Goal: Use online tool/utility: Utilize a website feature to perform a specific function

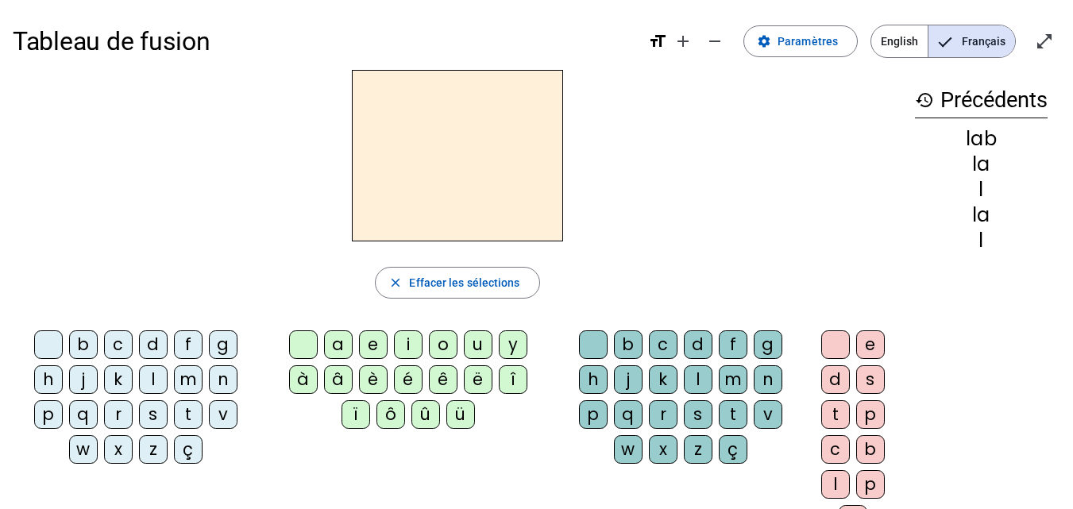
click at [149, 383] on div "l" at bounding box center [153, 379] width 29 height 29
click at [340, 344] on div "a" at bounding box center [338, 344] width 29 height 29
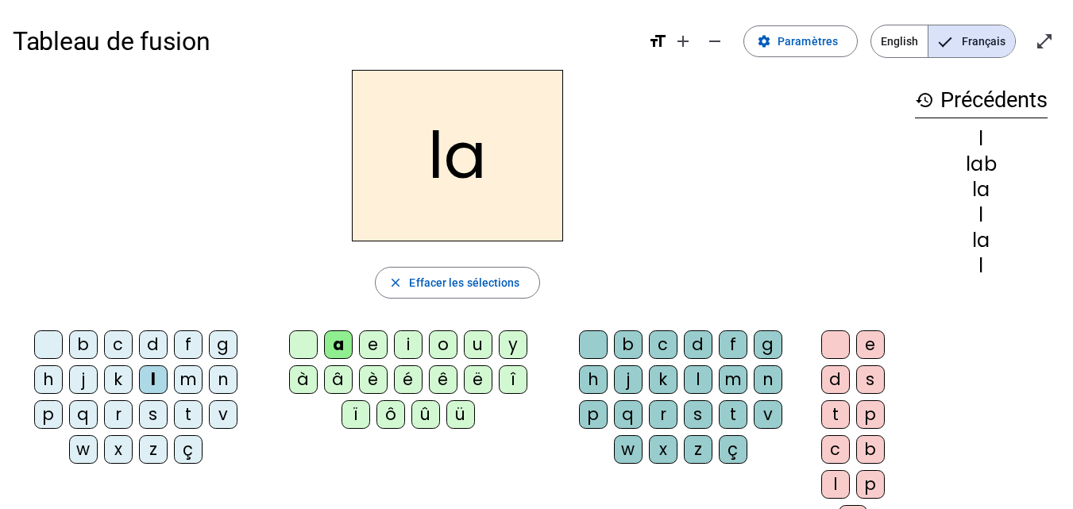
click at [662, 341] on div "c" at bounding box center [663, 344] width 29 height 29
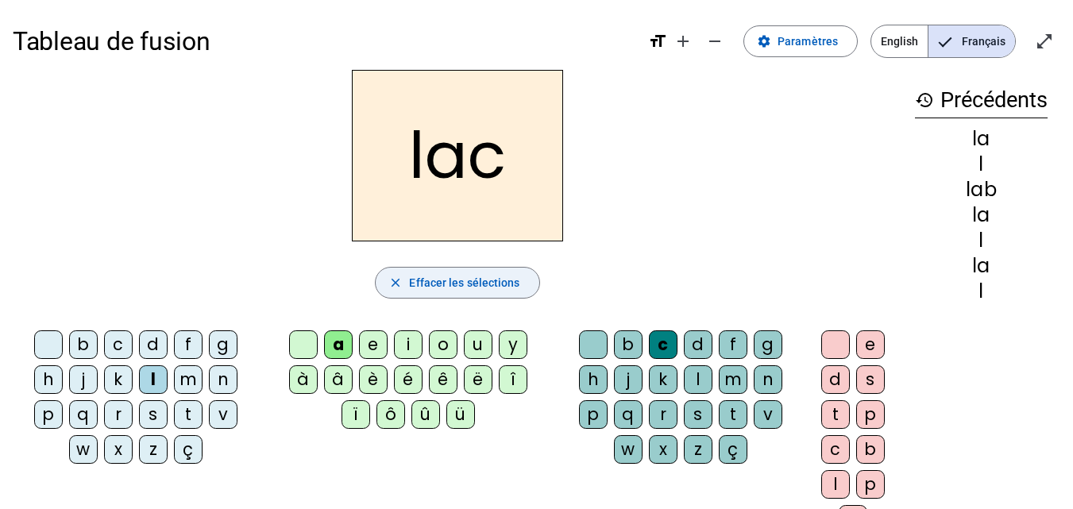
click at [501, 277] on span "Effacer les sélections" at bounding box center [464, 282] width 110 height 19
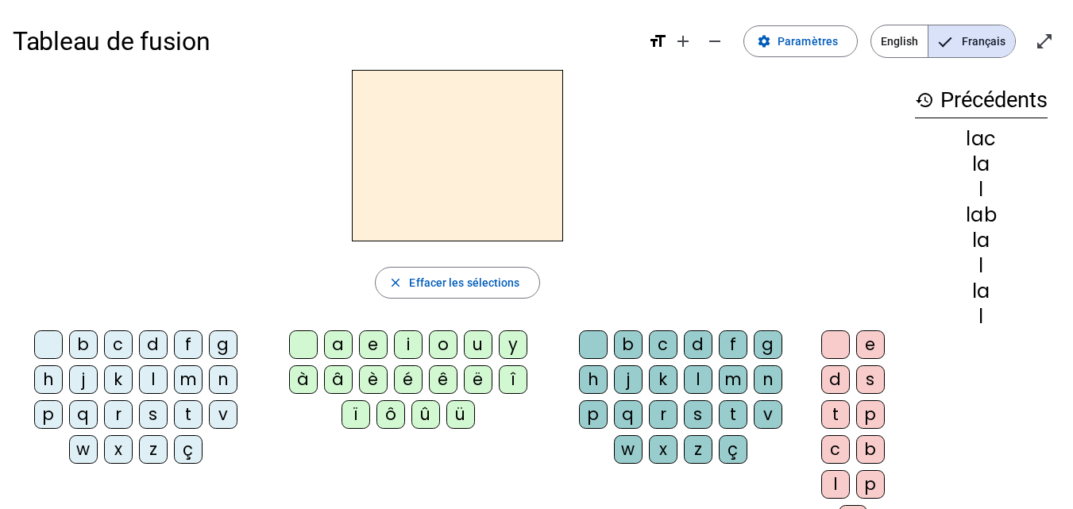
click at [191, 374] on div "m" at bounding box center [188, 379] width 29 height 29
click at [341, 342] on div "a" at bounding box center [338, 344] width 29 height 29
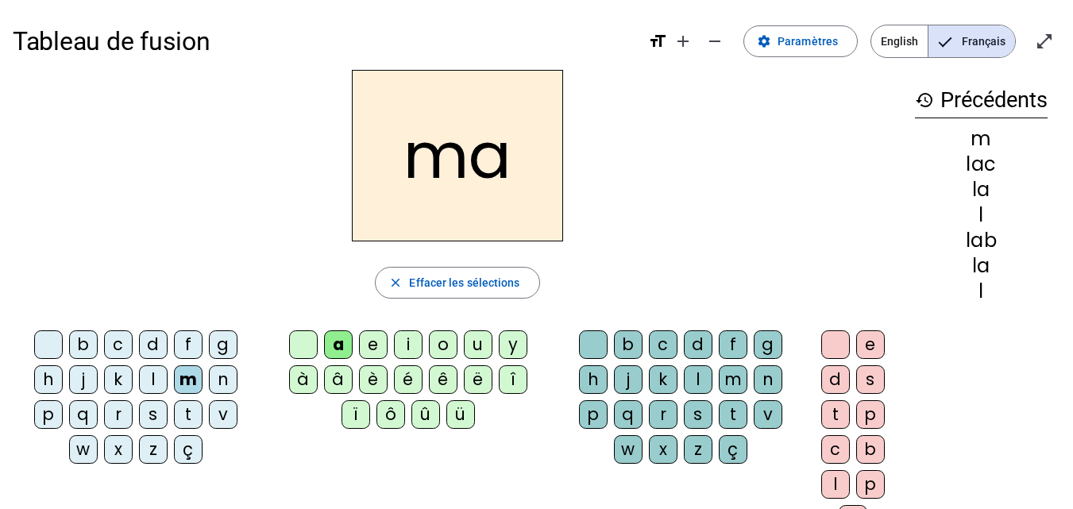
click at [698, 342] on div "d" at bounding box center [698, 344] width 29 height 29
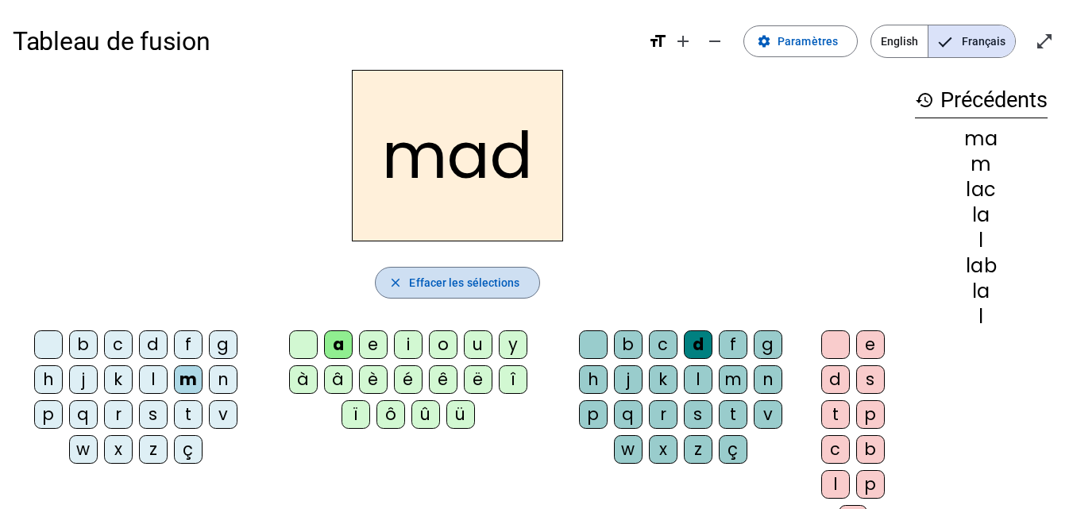
click at [454, 288] on span "Effacer les sélections" at bounding box center [464, 282] width 110 height 19
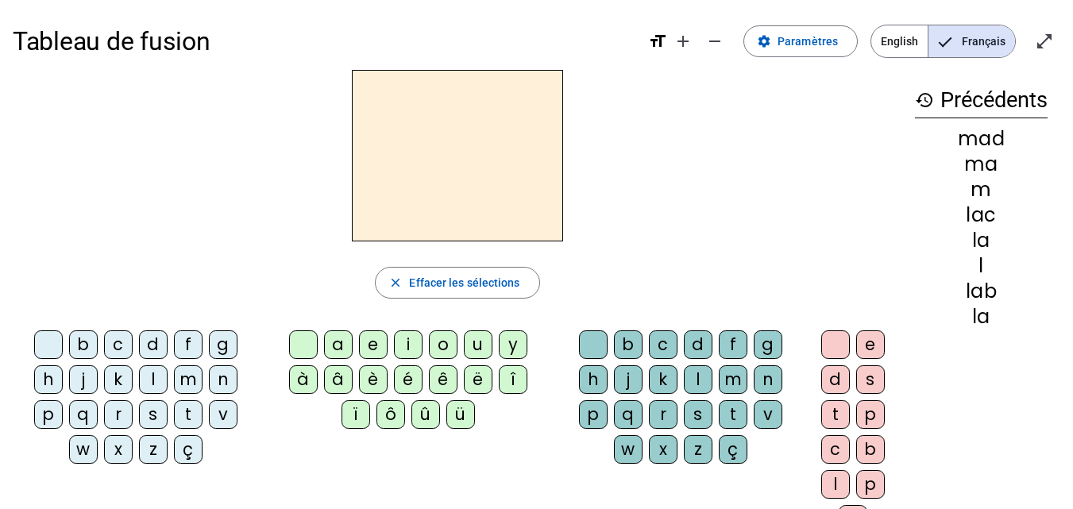
click at [149, 417] on div "s" at bounding box center [153, 414] width 29 height 29
click at [338, 350] on div "a" at bounding box center [338, 344] width 29 height 29
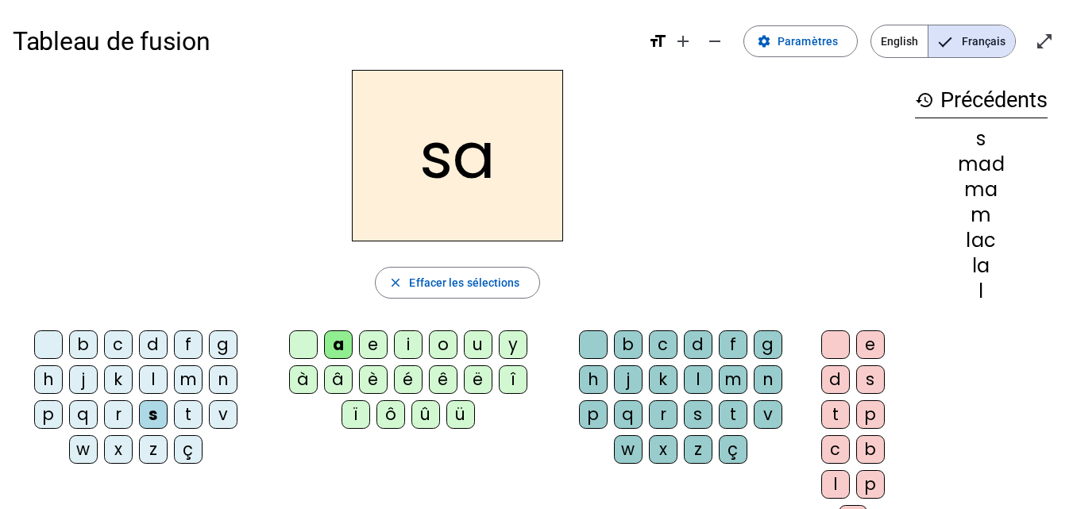
click at [586, 411] on div "p" at bounding box center [593, 414] width 29 height 29
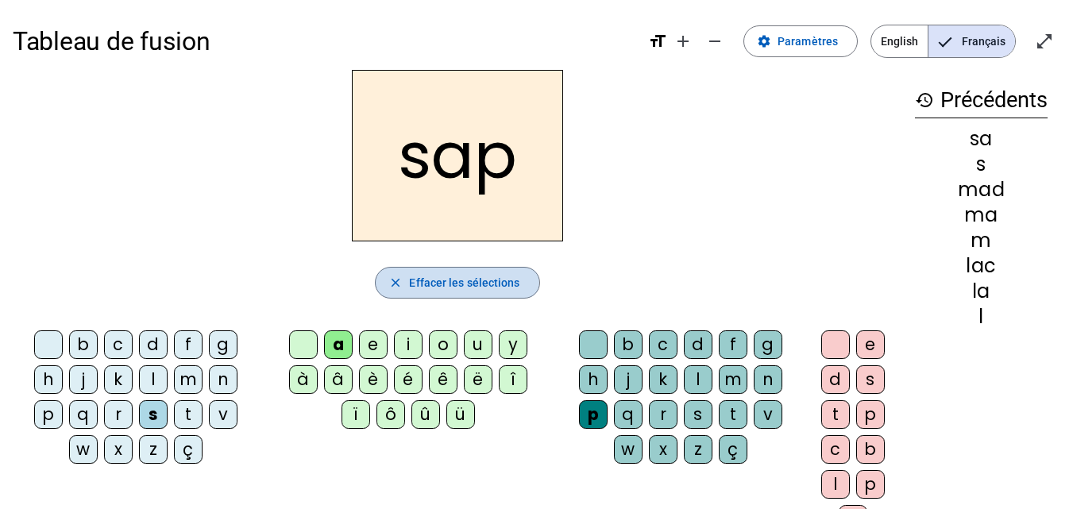
click at [438, 284] on span "Effacer les sélections" at bounding box center [464, 282] width 110 height 19
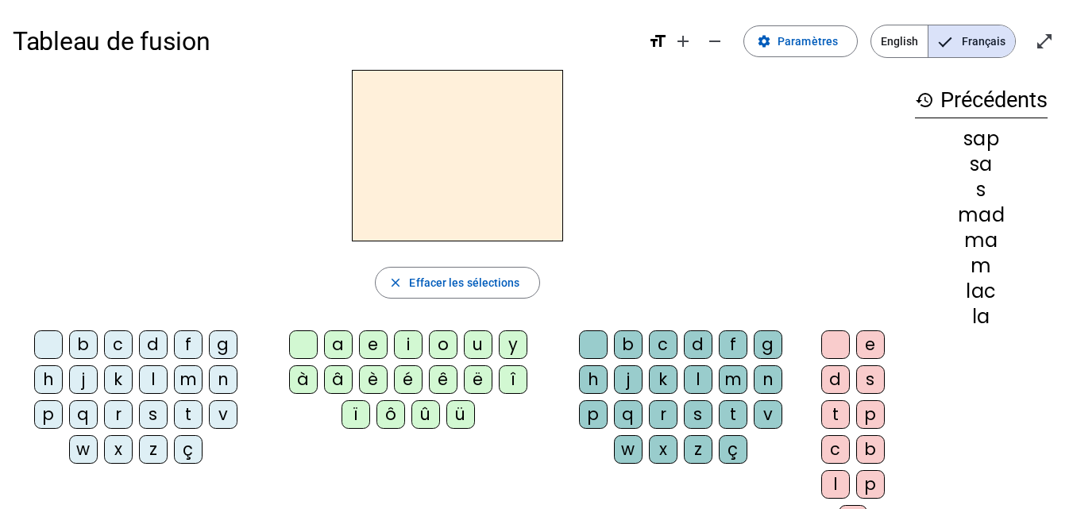
click at [119, 414] on div "r" at bounding box center [118, 414] width 29 height 29
click at [344, 343] on div "a" at bounding box center [338, 344] width 29 height 29
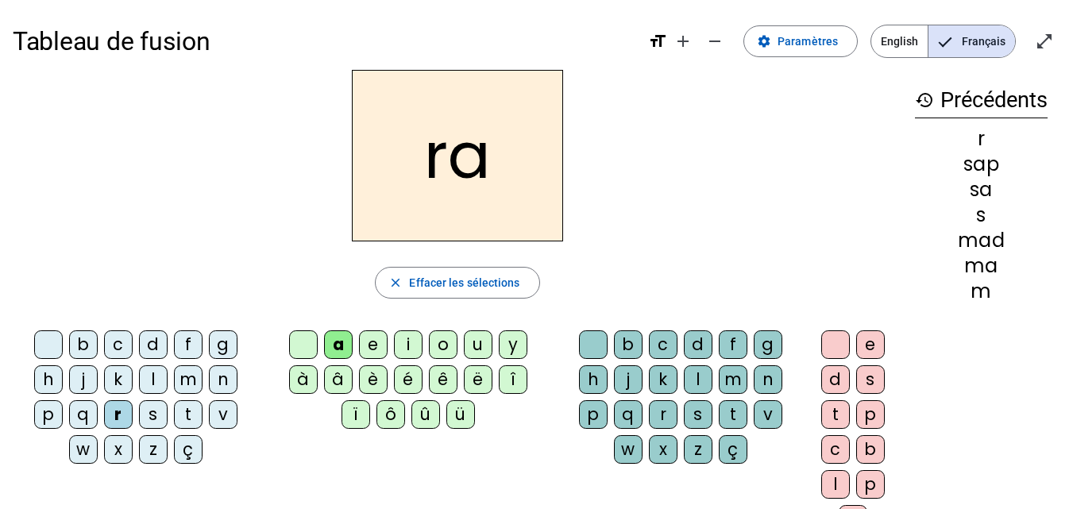
click at [724, 416] on div "t" at bounding box center [733, 414] width 29 height 29
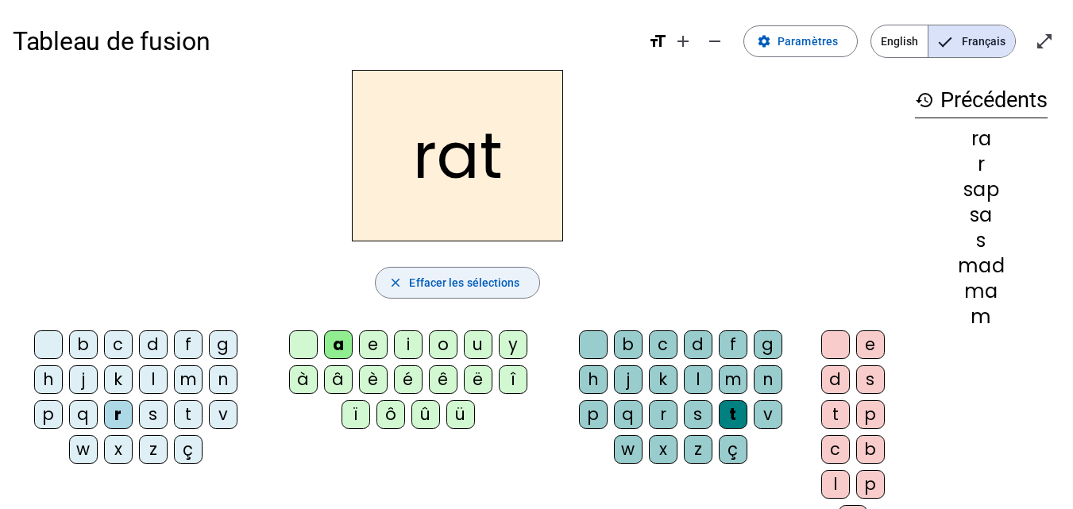
click at [484, 283] on span "Effacer les sélections" at bounding box center [464, 282] width 110 height 19
